Goal: Information Seeking & Learning: Learn about a topic

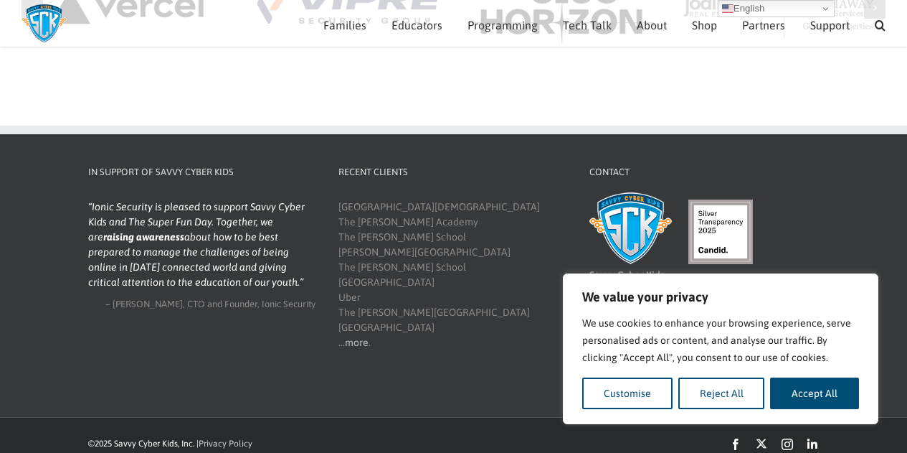
scroll to position [1722, 0]
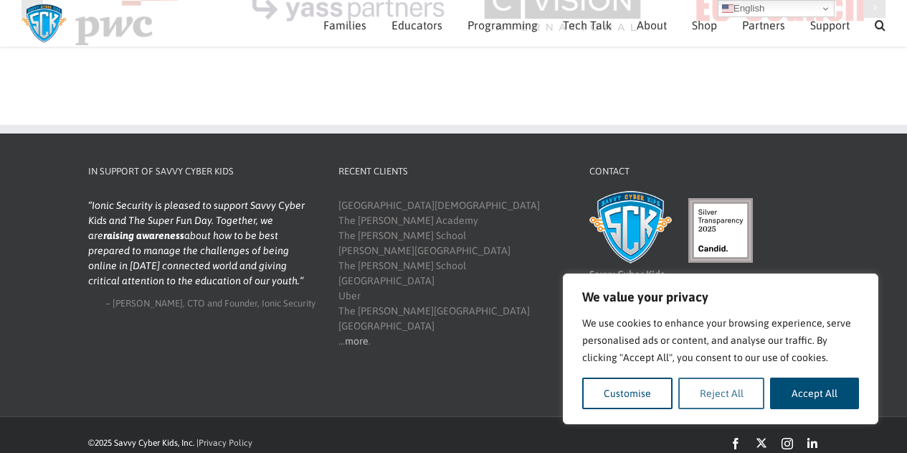
click at [715, 390] on button "Reject All" at bounding box center [721, 393] width 87 height 32
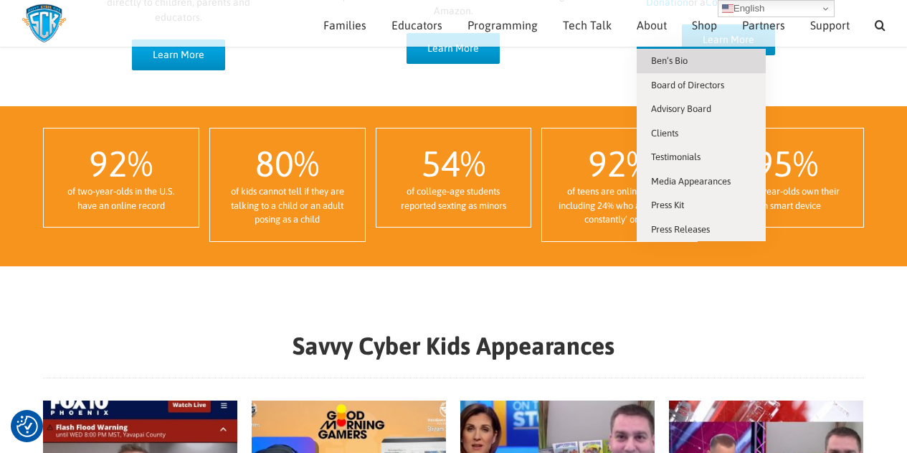
scroll to position [1022, 0]
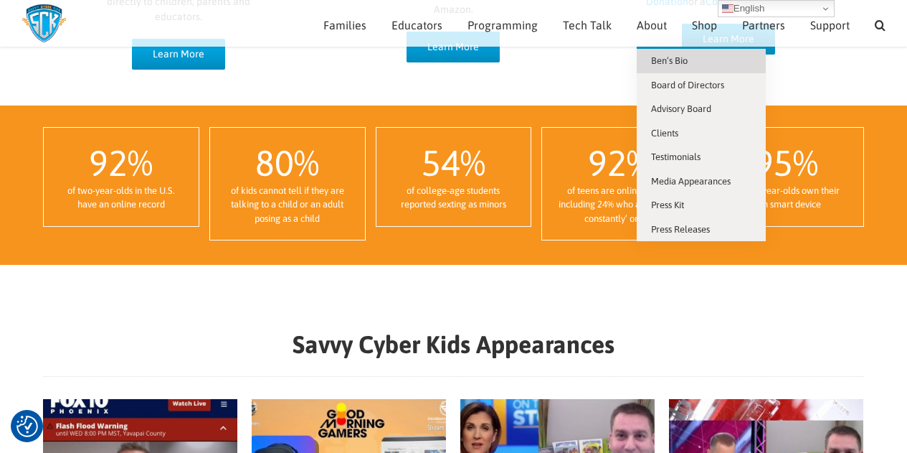
click at [663, 58] on span "Ben’s Bio" at bounding box center [669, 60] width 37 height 11
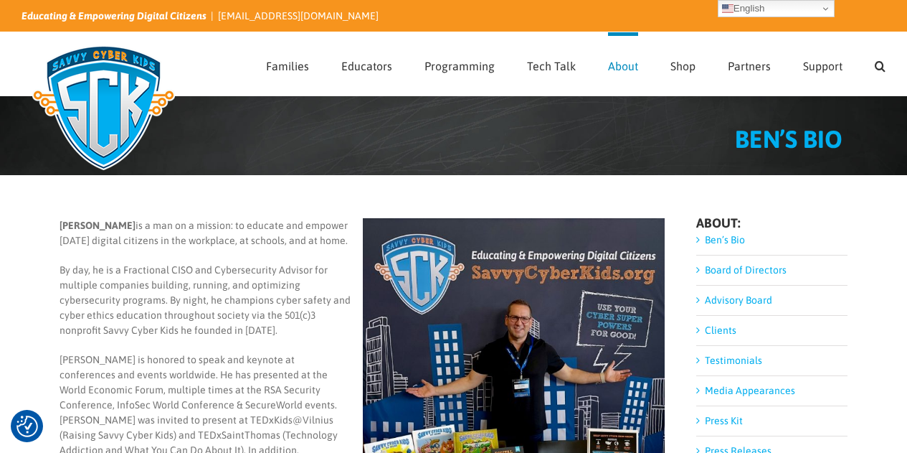
click at [97, 97] on img at bounding box center [104, 107] width 164 height 143
